Goal: Task Accomplishment & Management: Use online tool/utility

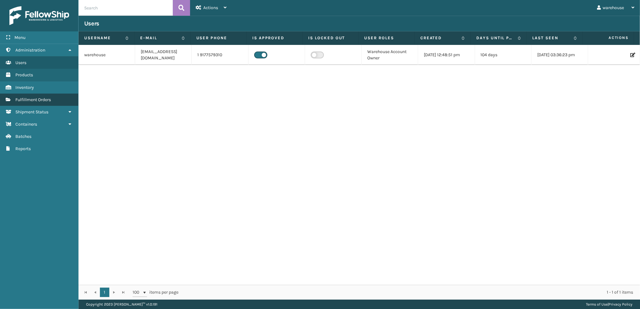
click at [49, 95] on link "Fulfillment Orders" at bounding box center [39, 100] width 78 height 12
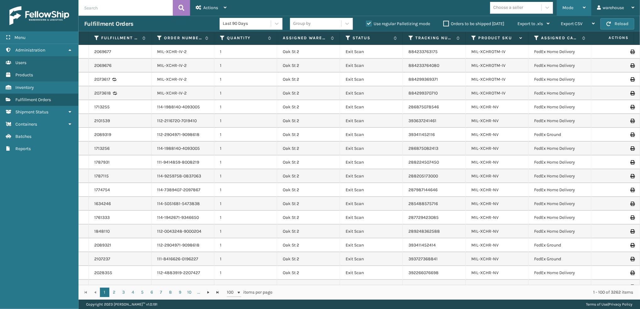
click at [575, 10] on div "Mode" at bounding box center [573, 8] width 23 height 16
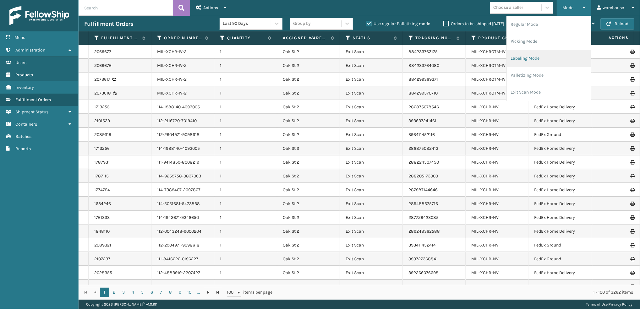
click at [542, 62] on li "Labeling Mode" at bounding box center [548, 58] width 84 height 17
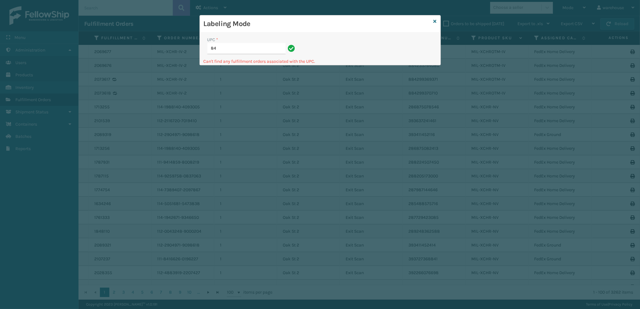
type input "8"
